Goal: Task Accomplishment & Management: Manage account settings

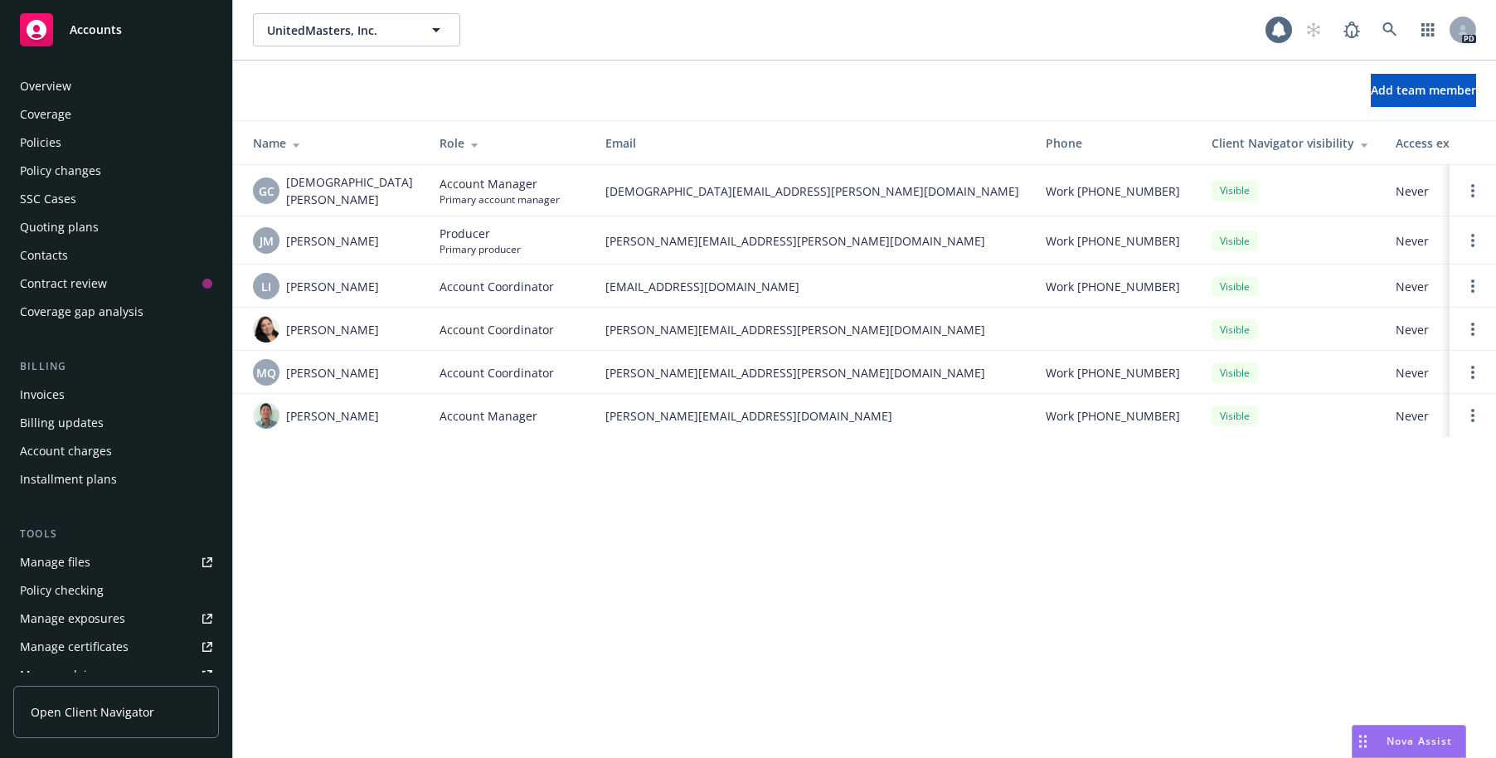
scroll to position [351, 0]
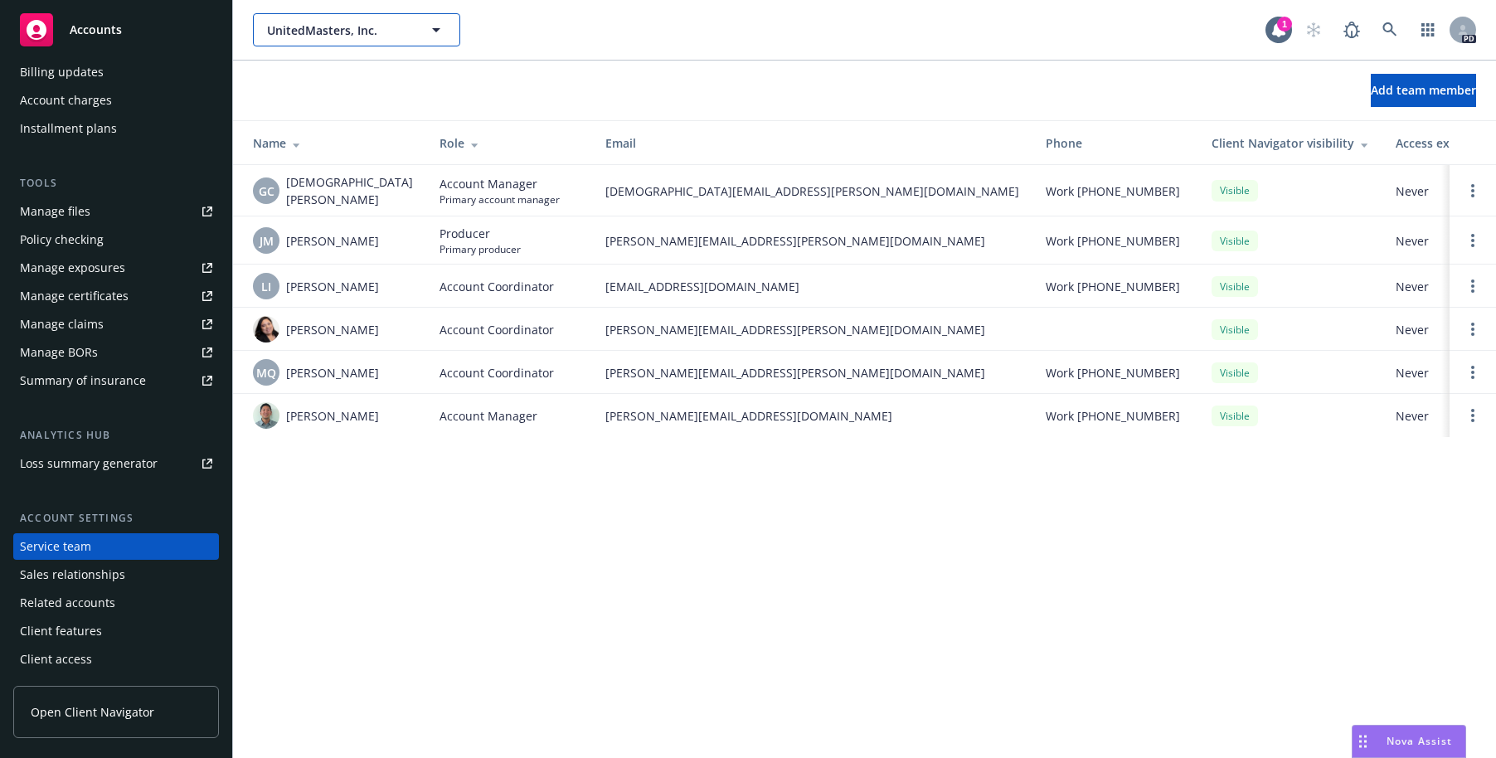
click at [436, 32] on icon "button" at bounding box center [436, 30] width 8 height 4
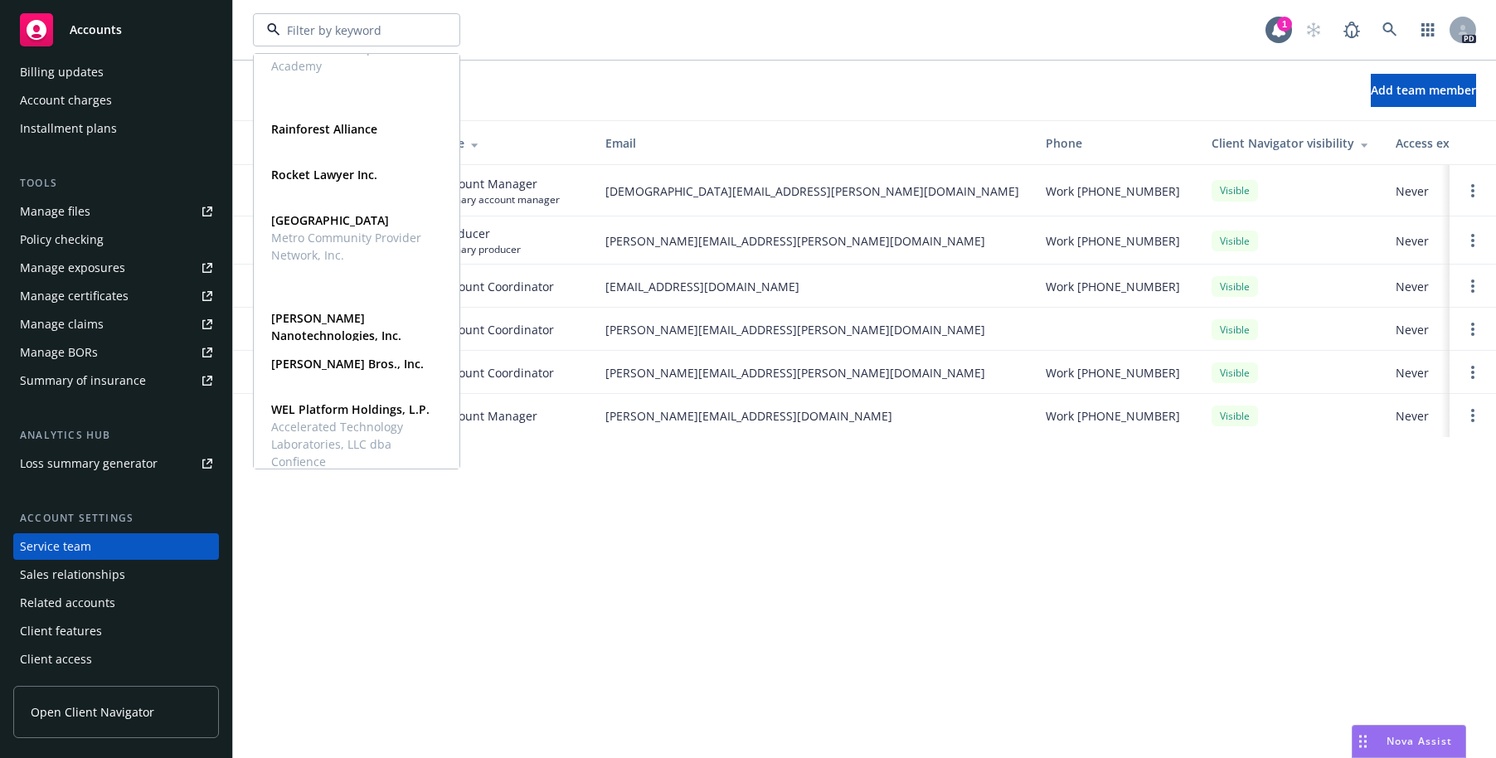
scroll to position [1067, 0]
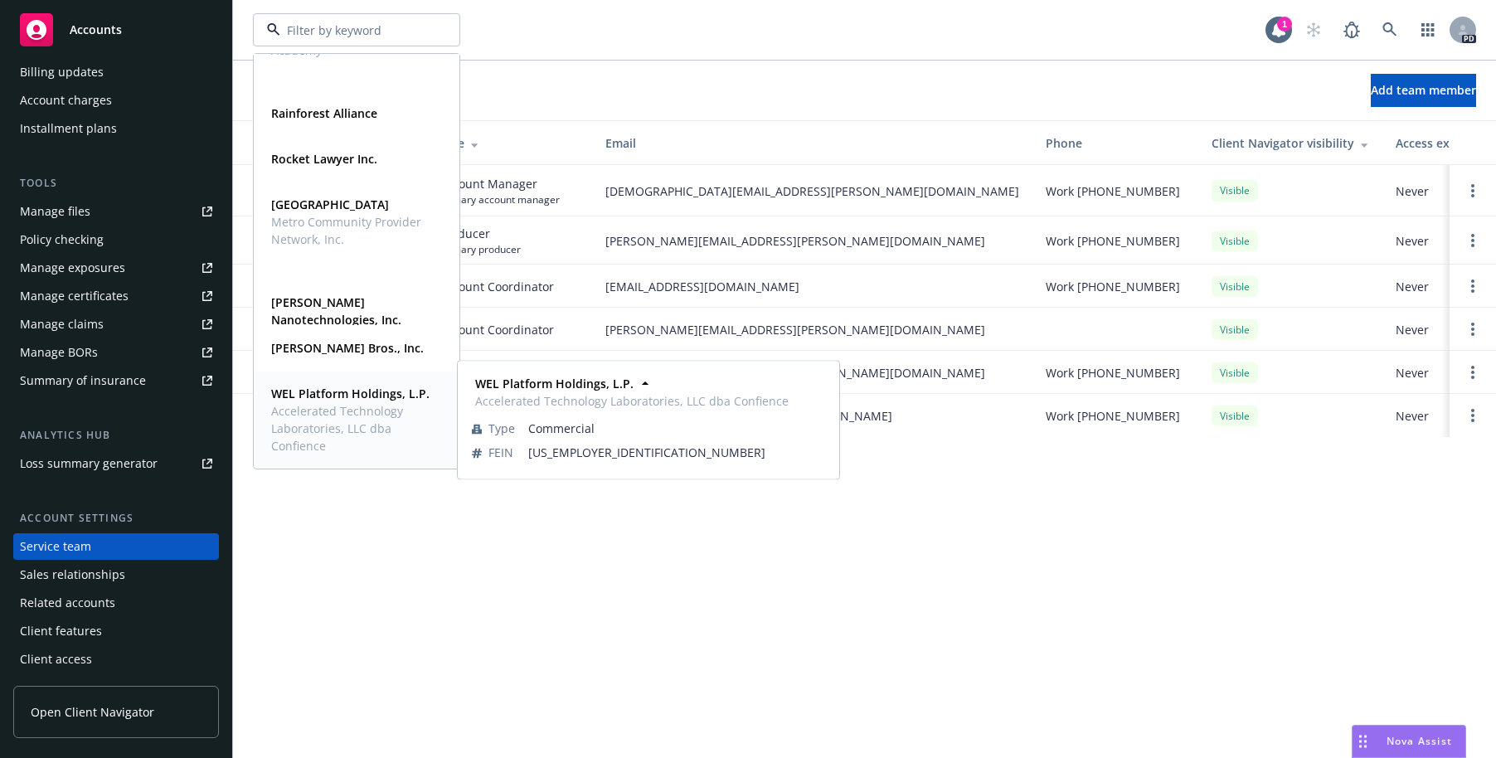
click at [296, 402] on span "Accelerated Technology Laboratories, LLC dba Confience" at bounding box center [354, 428] width 167 height 52
